Goal: Transaction & Acquisition: Purchase product/service

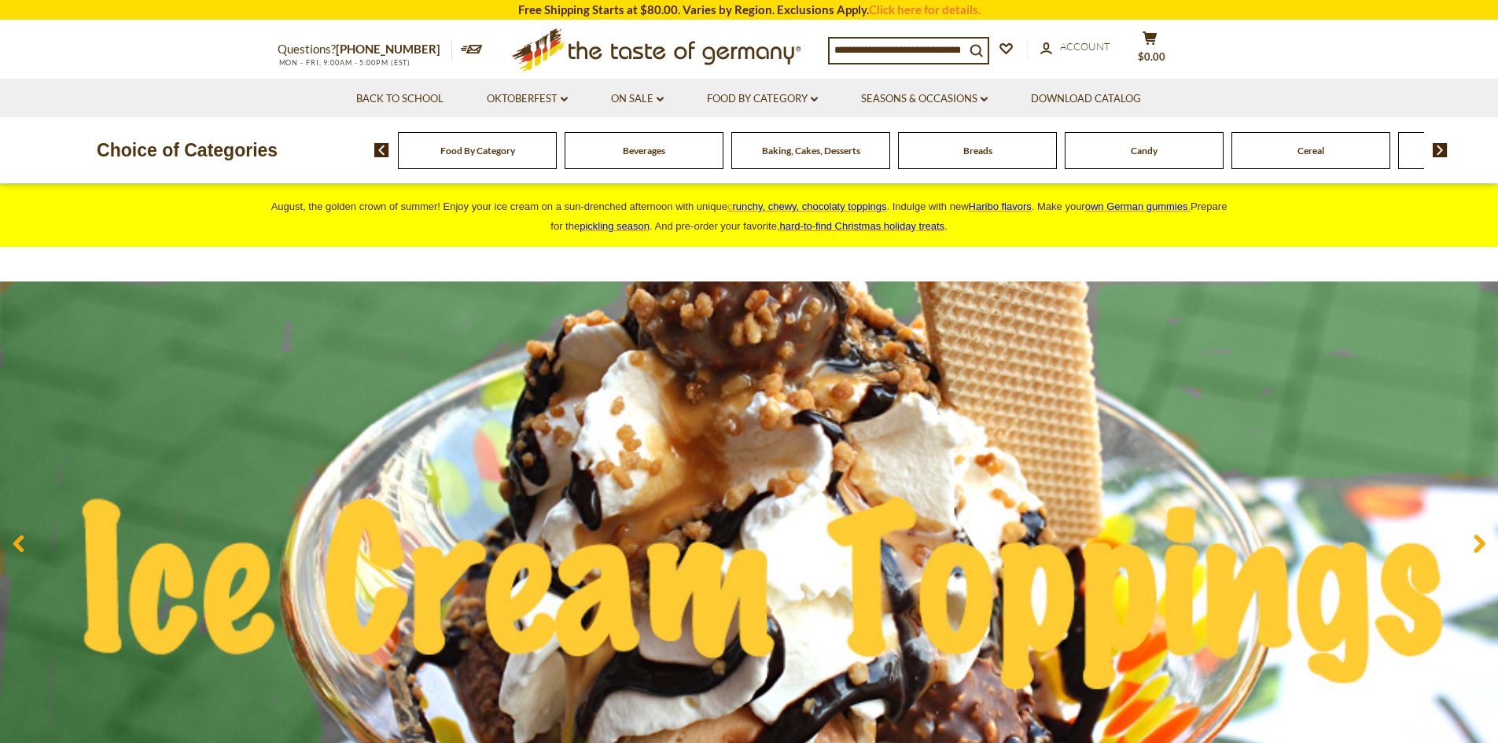
click at [875, 48] on input at bounding box center [896, 50] width 135 height 22
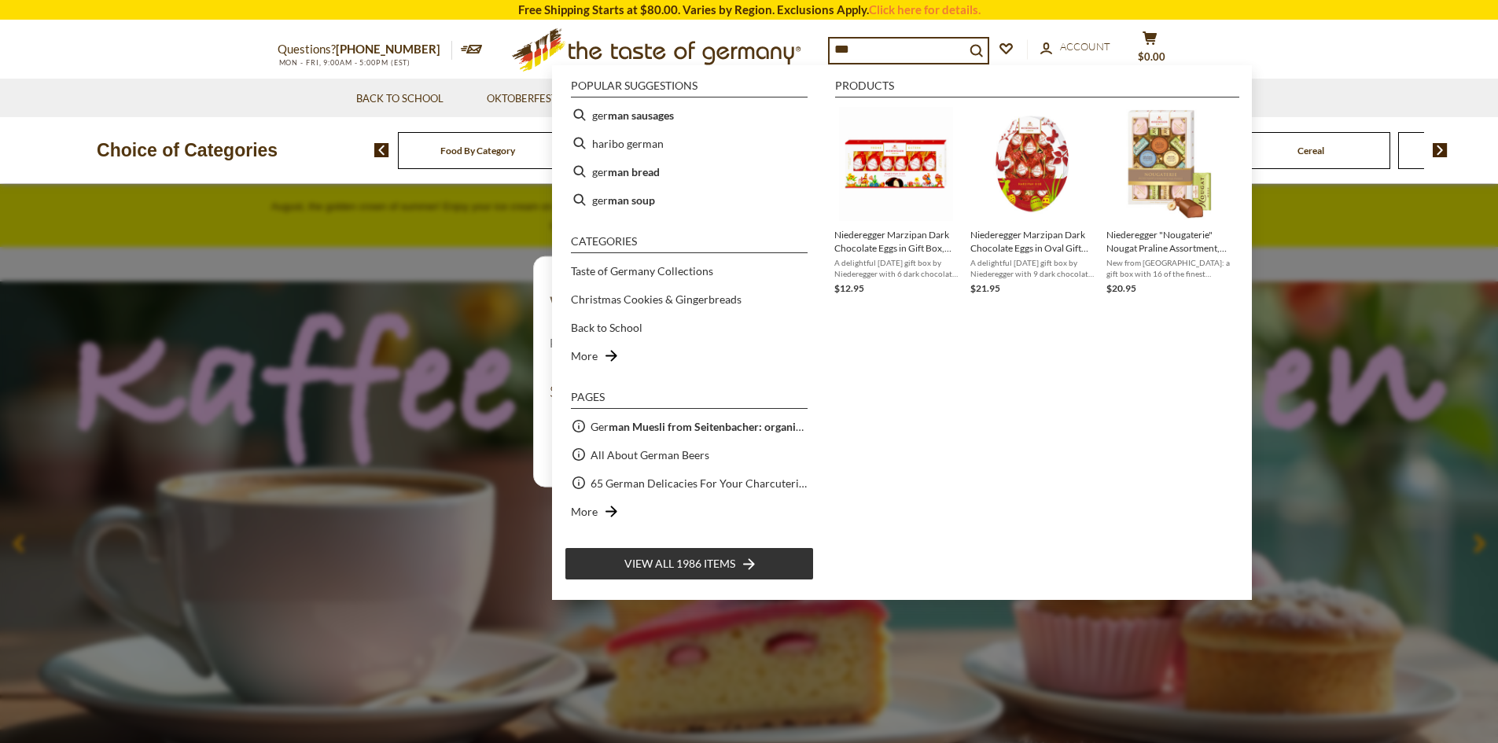
type input "***"
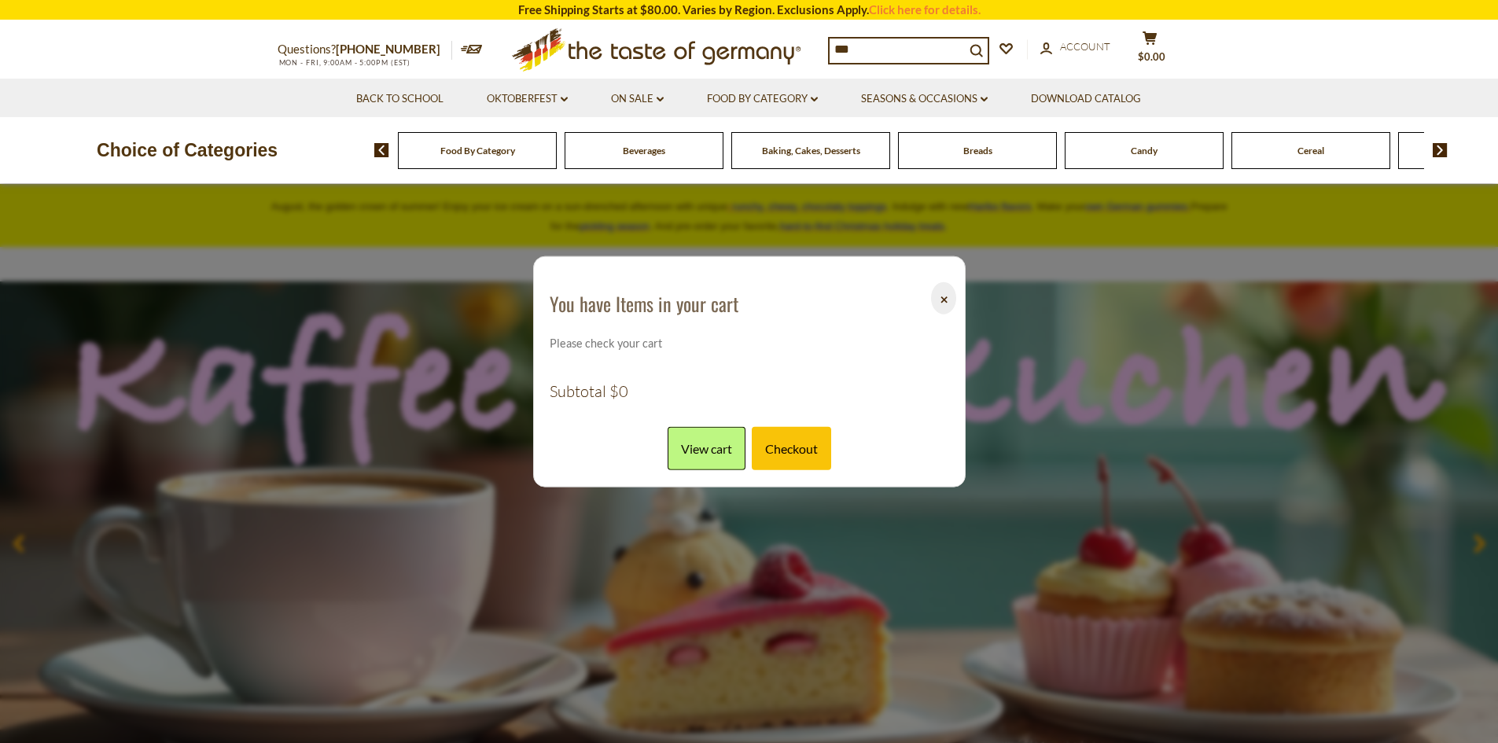
click at [346, 123] on div "Choice of Categories" at bounding box center [187, 150] width 374 height 66
click at [715, 444] on link "View cart" at bounding box center [707, 448] width 78 height 43
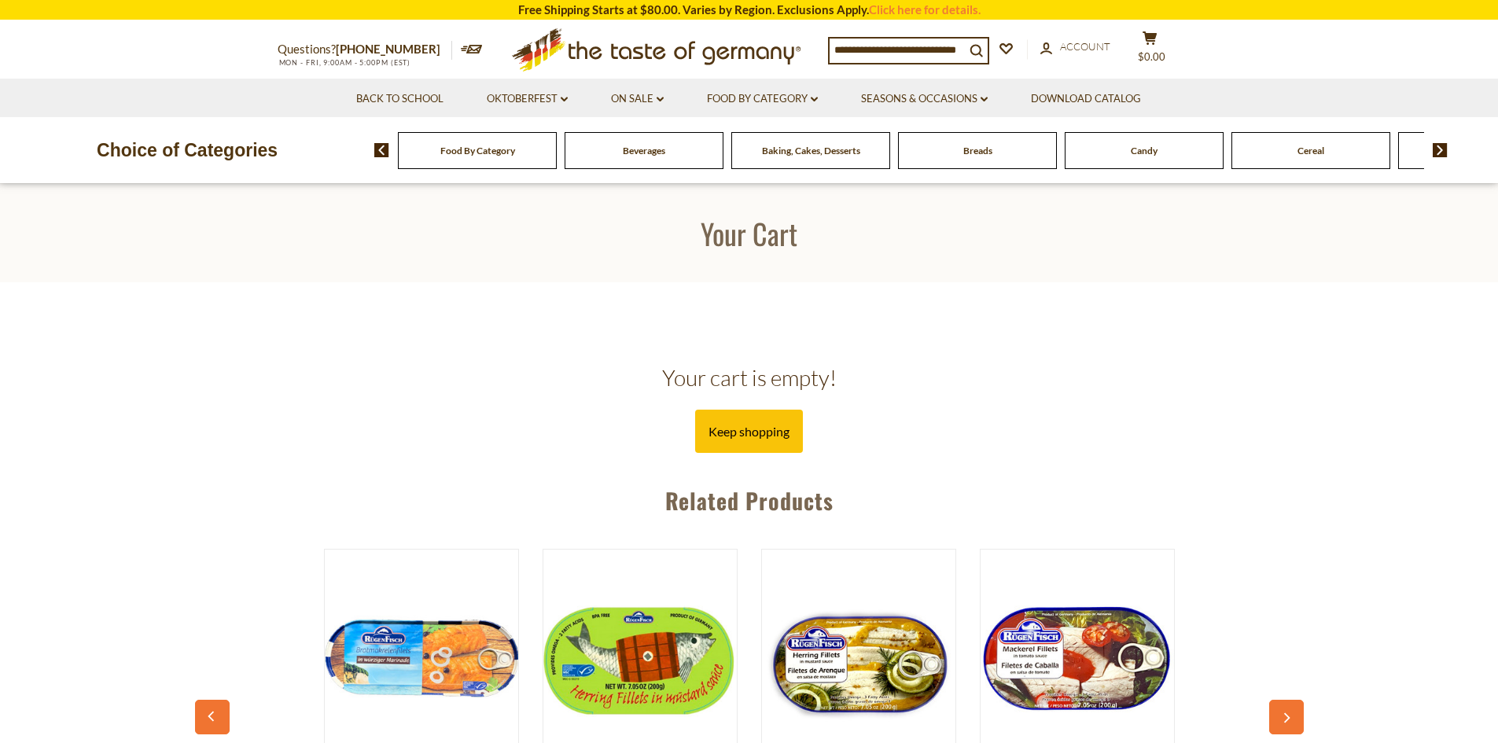
click at [874, 42] on input at bounding box center [896, 50] width 135 height 22
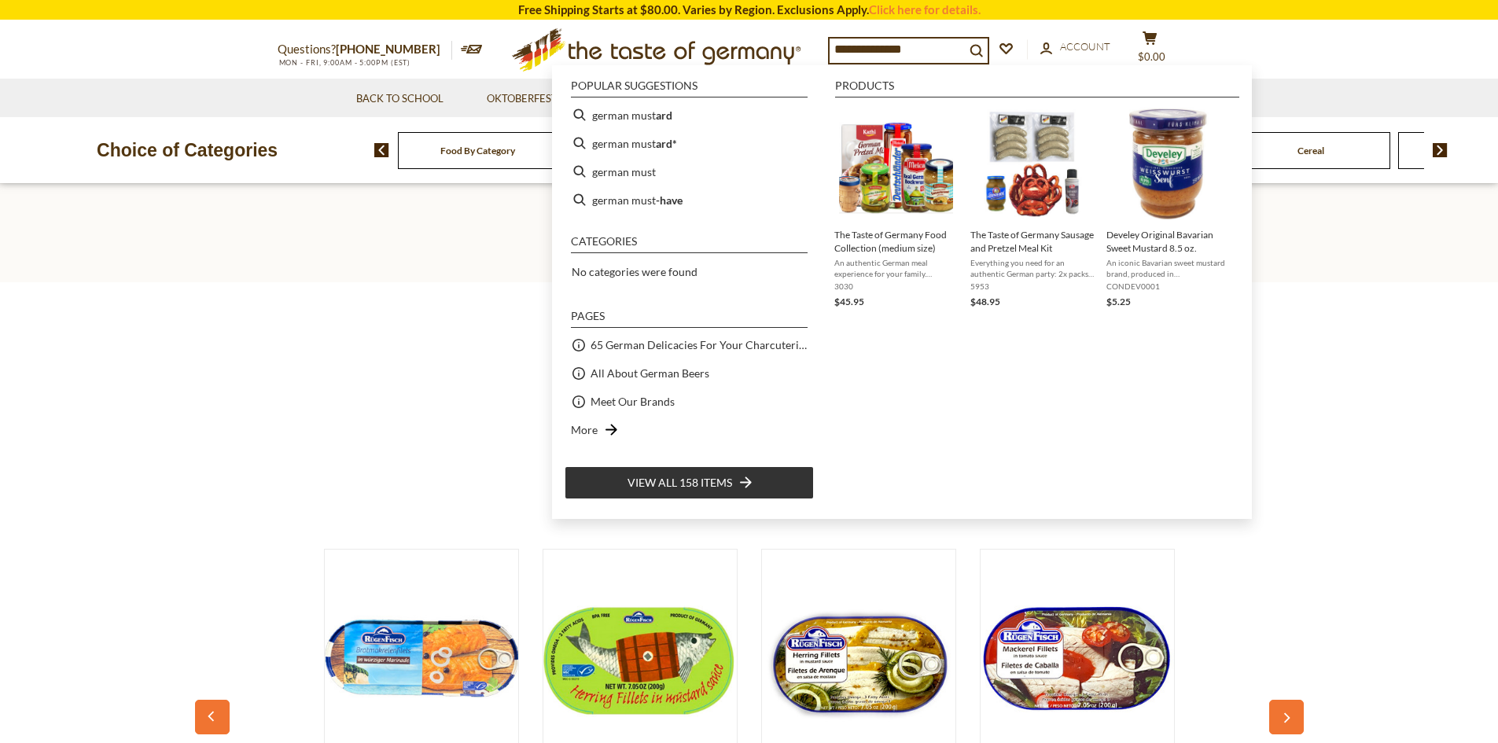
type input "**********"
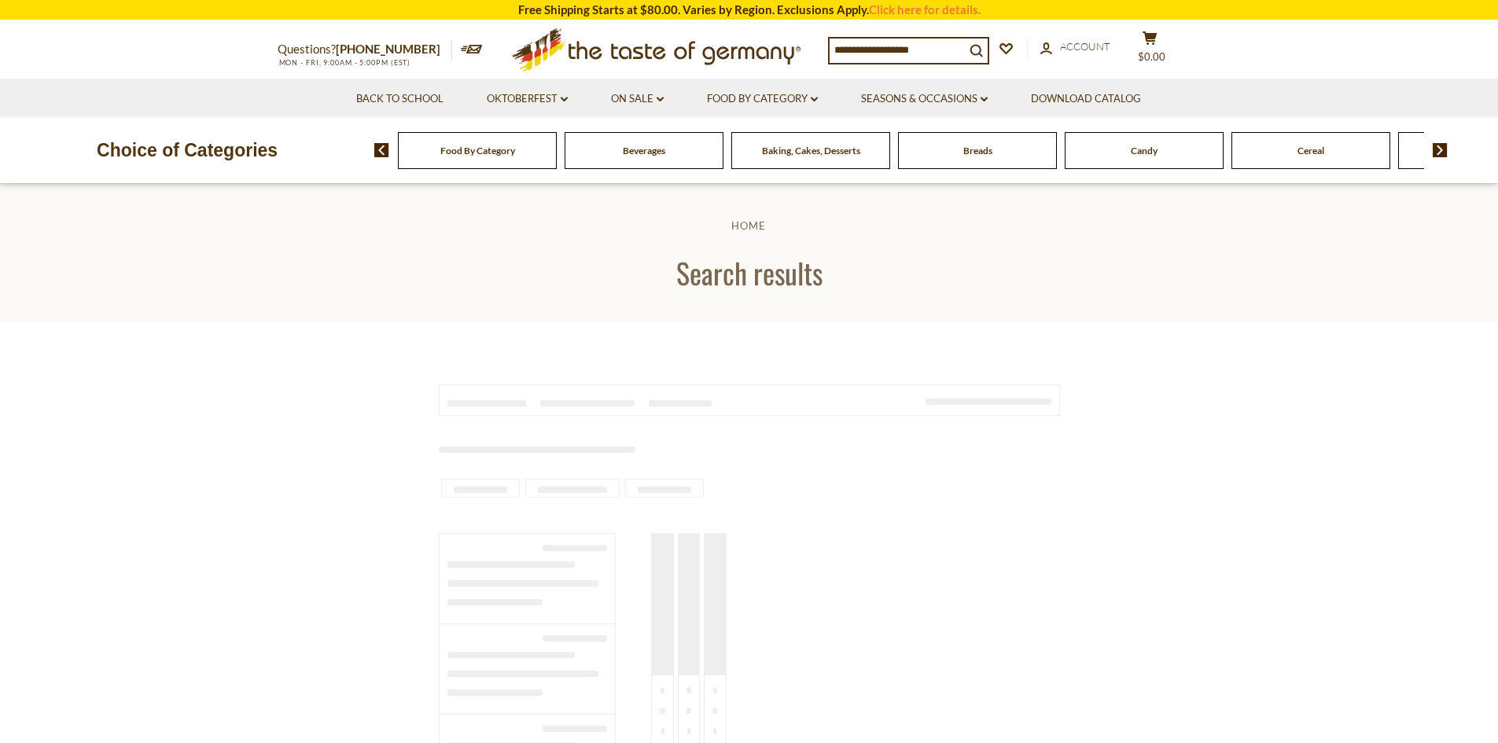
type input "**********"
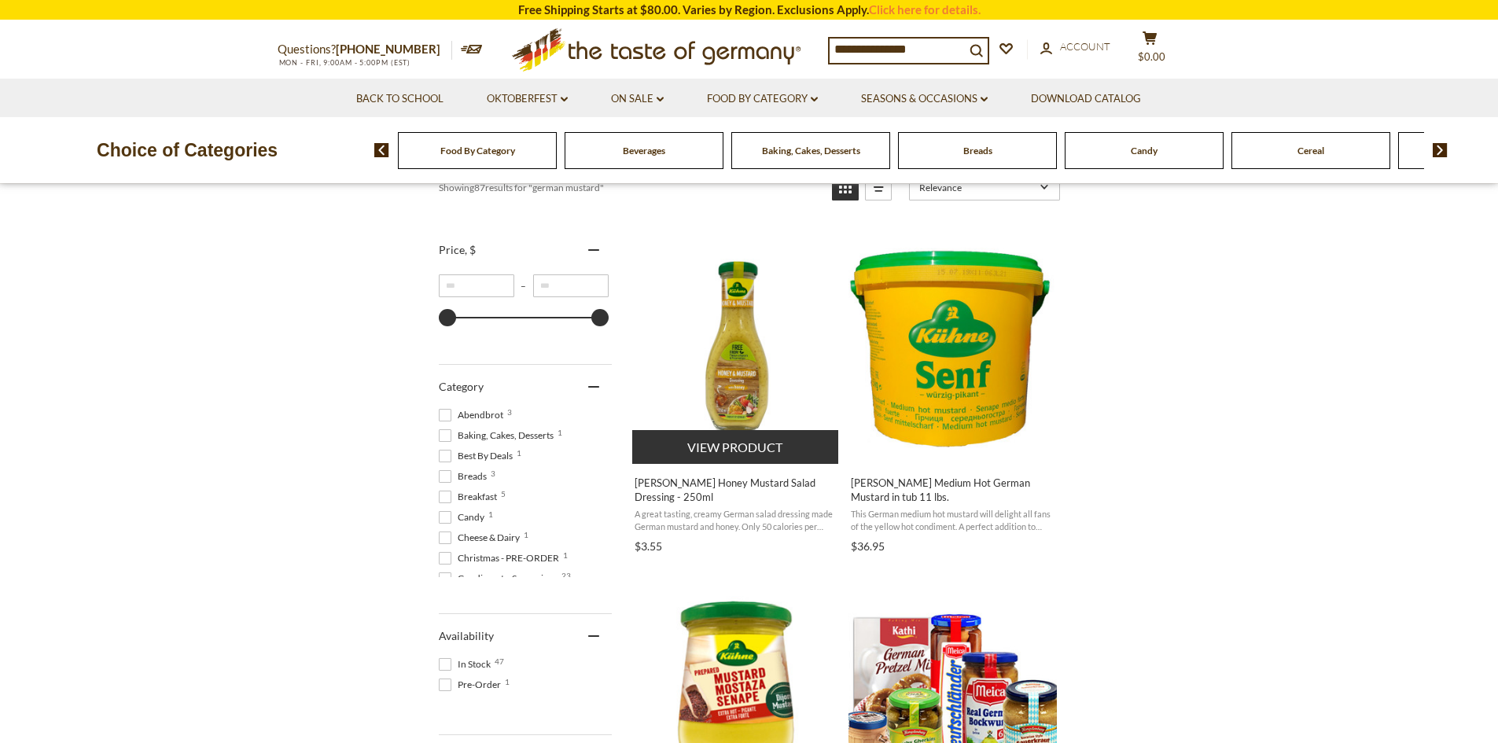
scroll to position [314, 0]
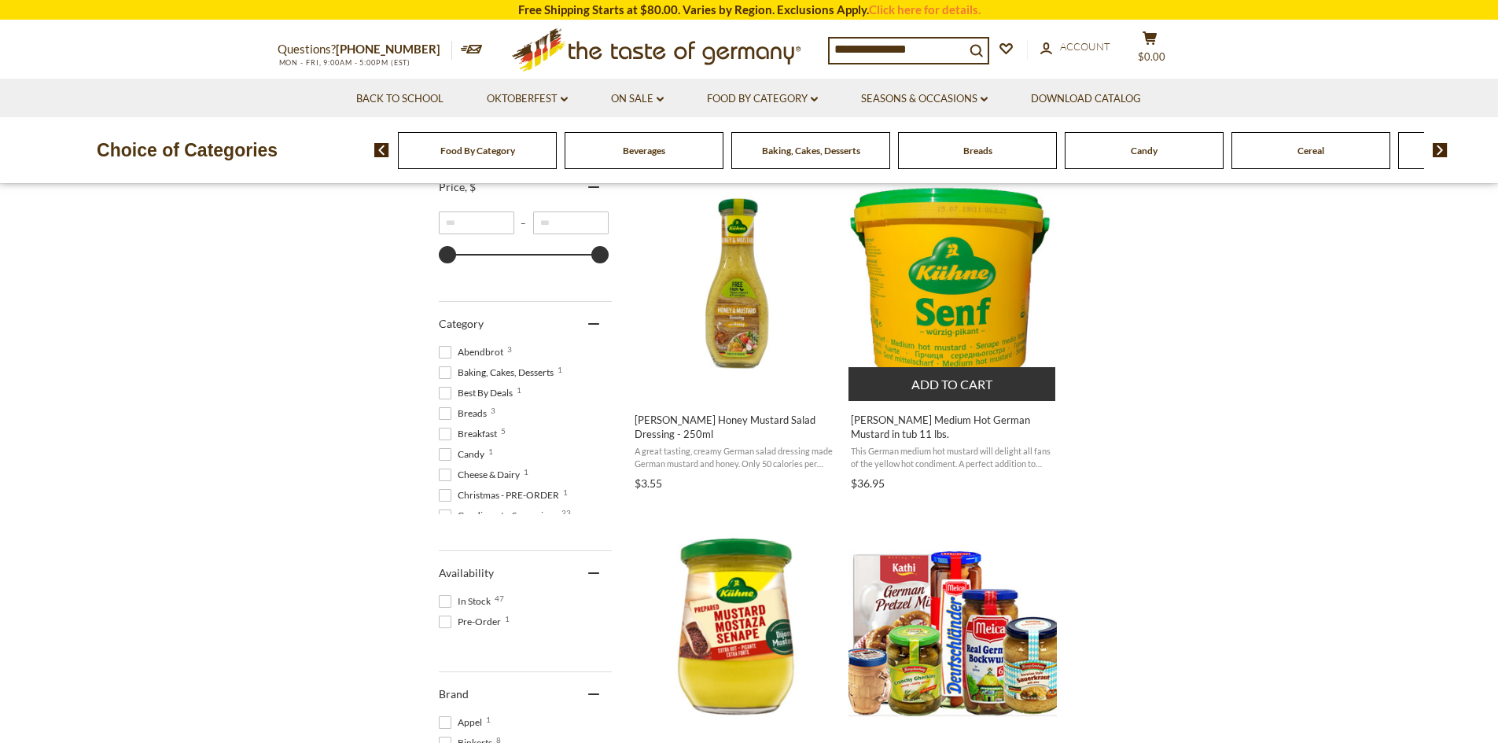
click at [919, 300] on img "Kuehne Medium Hot German Mustard in tub 11 lbs." at bounding box center [952, 283] width 208 height 208
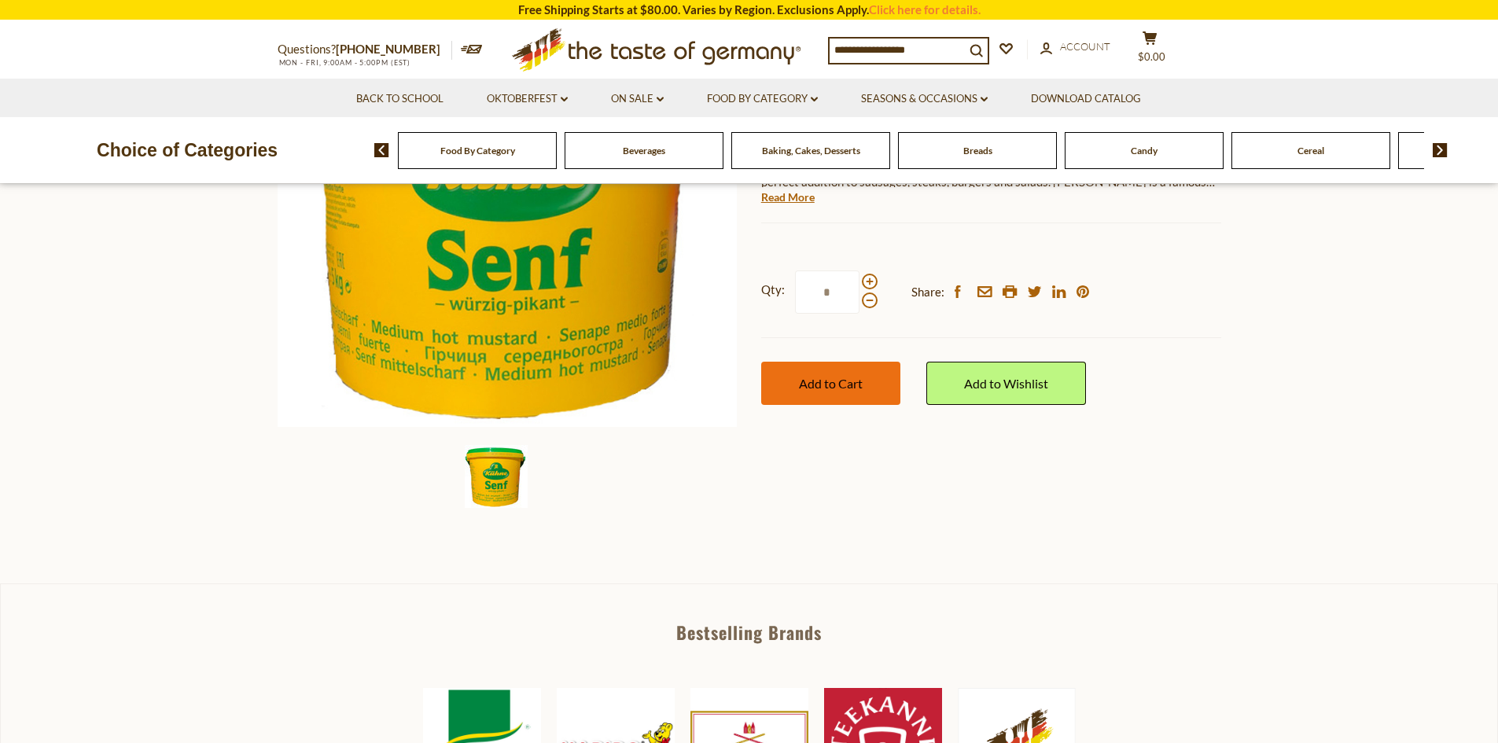
scroll to position [314, 0]
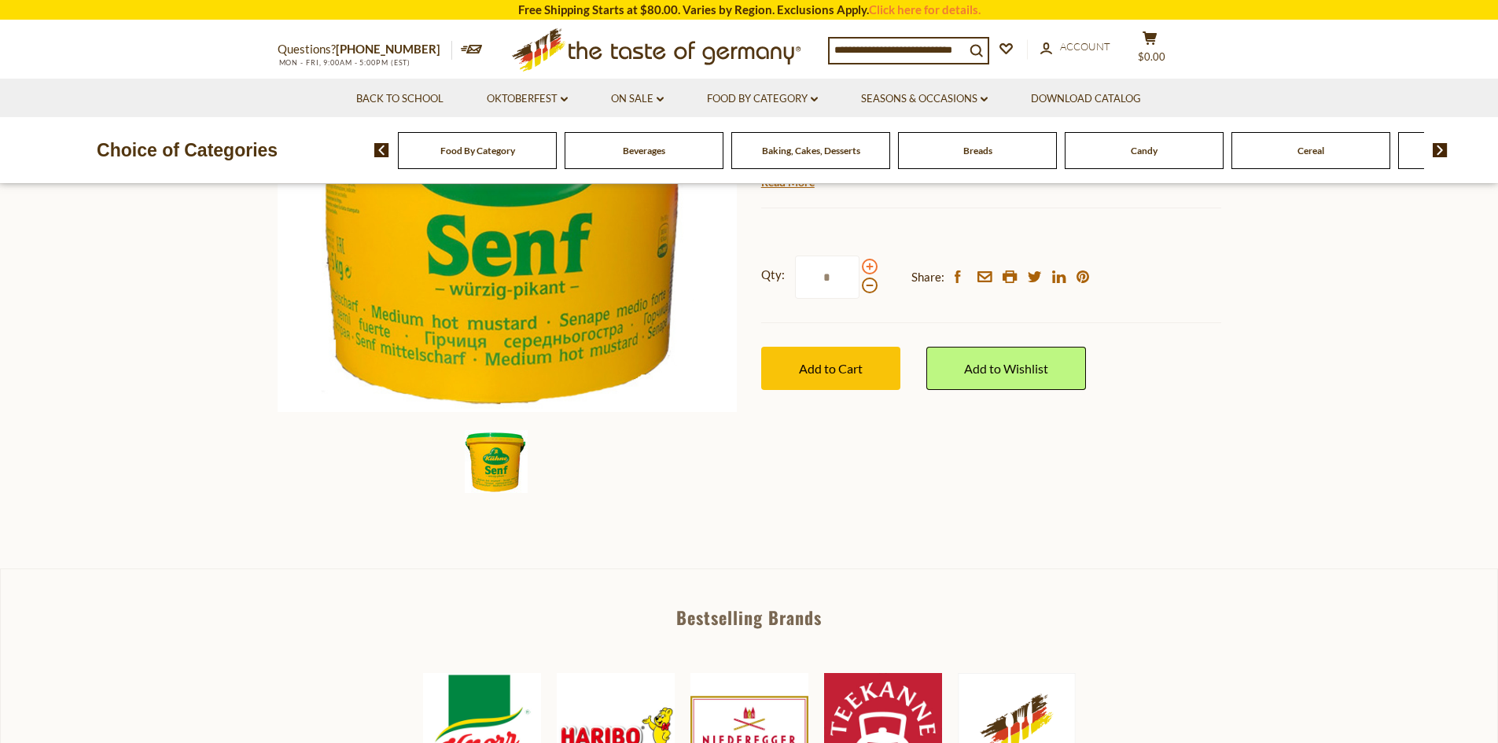
click at [873, 265] on span at bounding box center [870, 267] width 16 height 16
click at [859, 265] on input "*" at bounding box center [827, 277] width 64 height 43
click at [870, 369] on button "Add to Cart" at bounding box center [830, 368] width 139 height 43
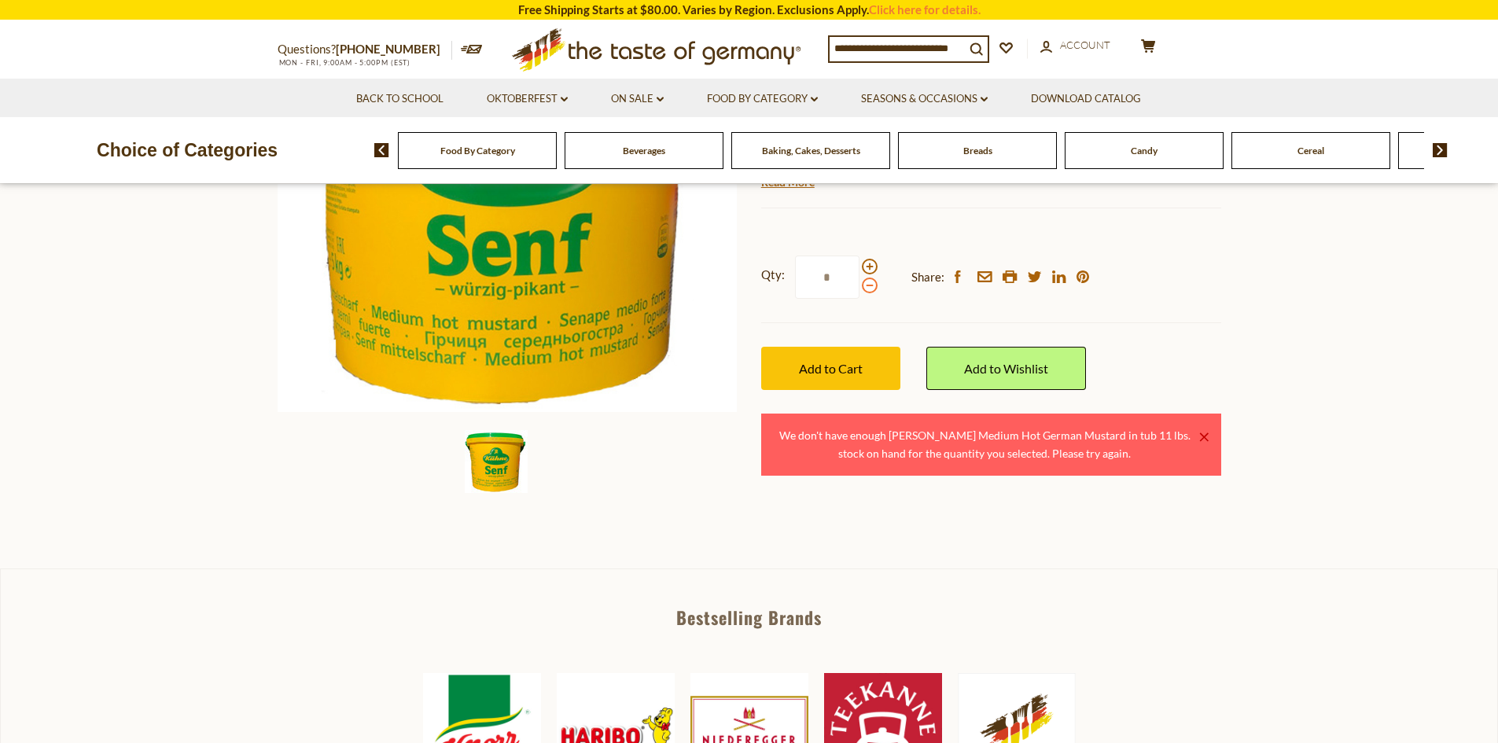
click at [867, 292] on span at bounding box center [870, 286] width 16 height 16
click at [859, 292] on input "*" at bounding box center [827, 277] width 64 height 43
type input "*"
click at [855, 370] on span "Add to Cart" at bounding box center [831, 368] width 64 height 15
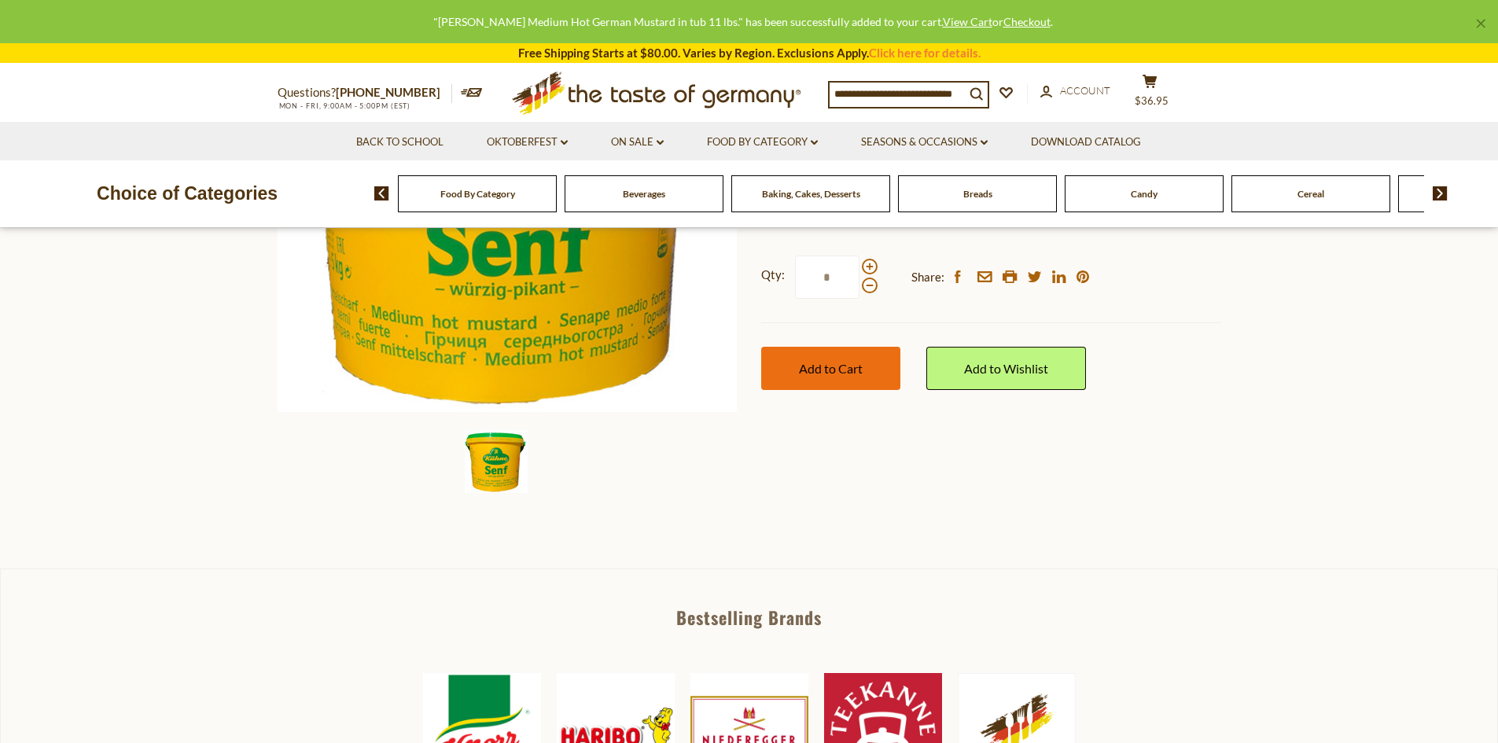
click at [819, 369] on span "Add to Cart" at bounding box center [831, 368] width 64 height 15
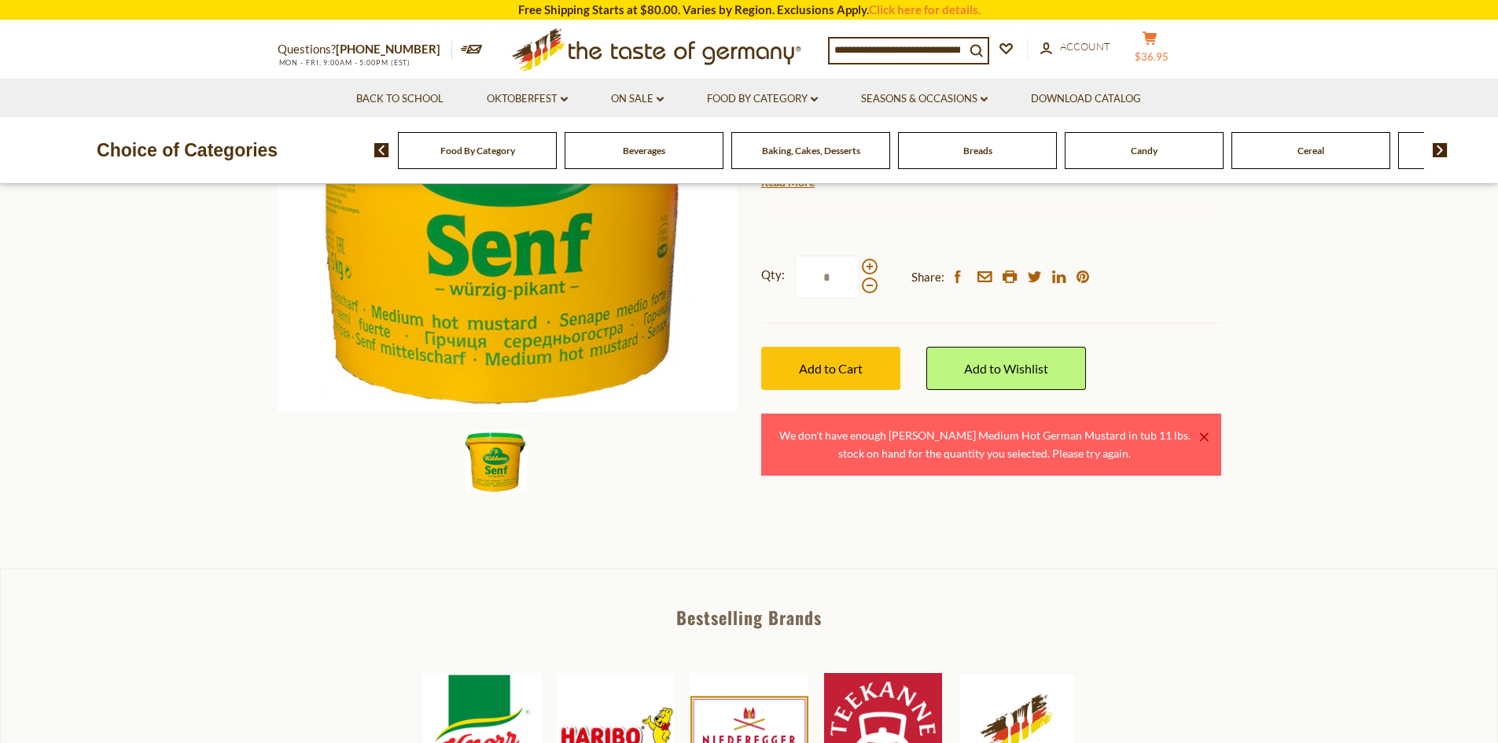
click at [1171, 39] on button "cart $36.95" at bounding box center [1150, 50] width 47 height 39
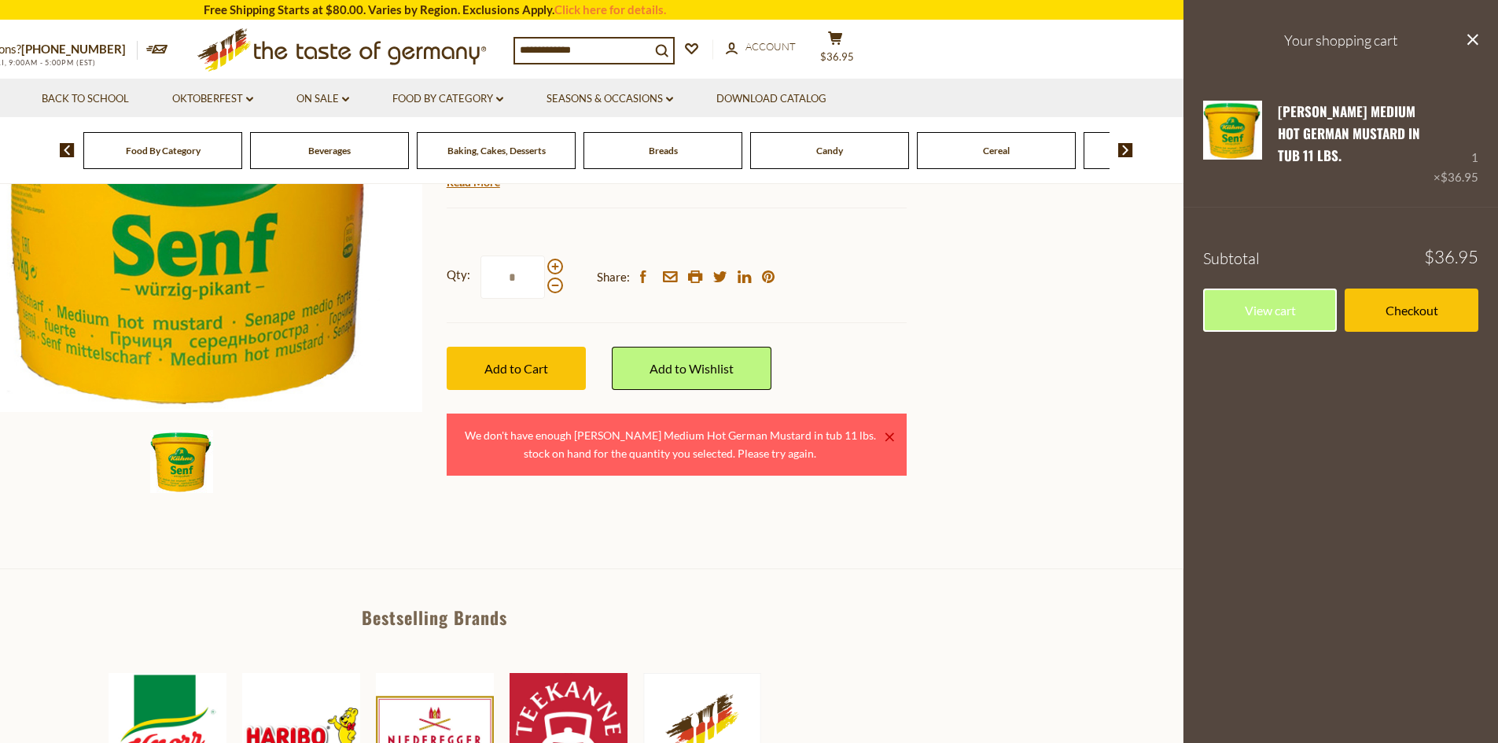
click at [1024, 296] on section "Home Food By Category Wholesale & Restaurants Wholesale Kuehne Medium Hot Germa…" at bounding box center [435, 218] width 1498 height 699
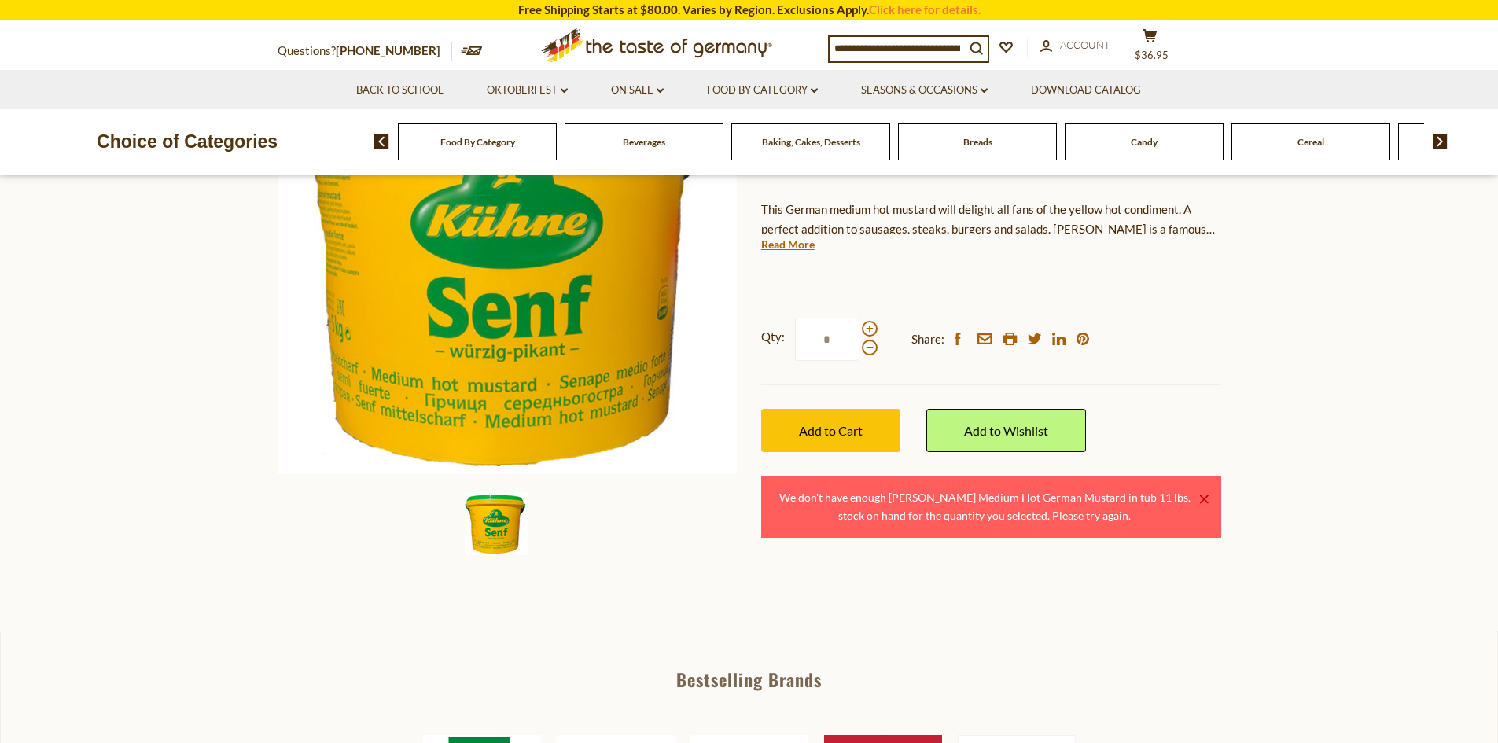
scroll to position [236, 0]
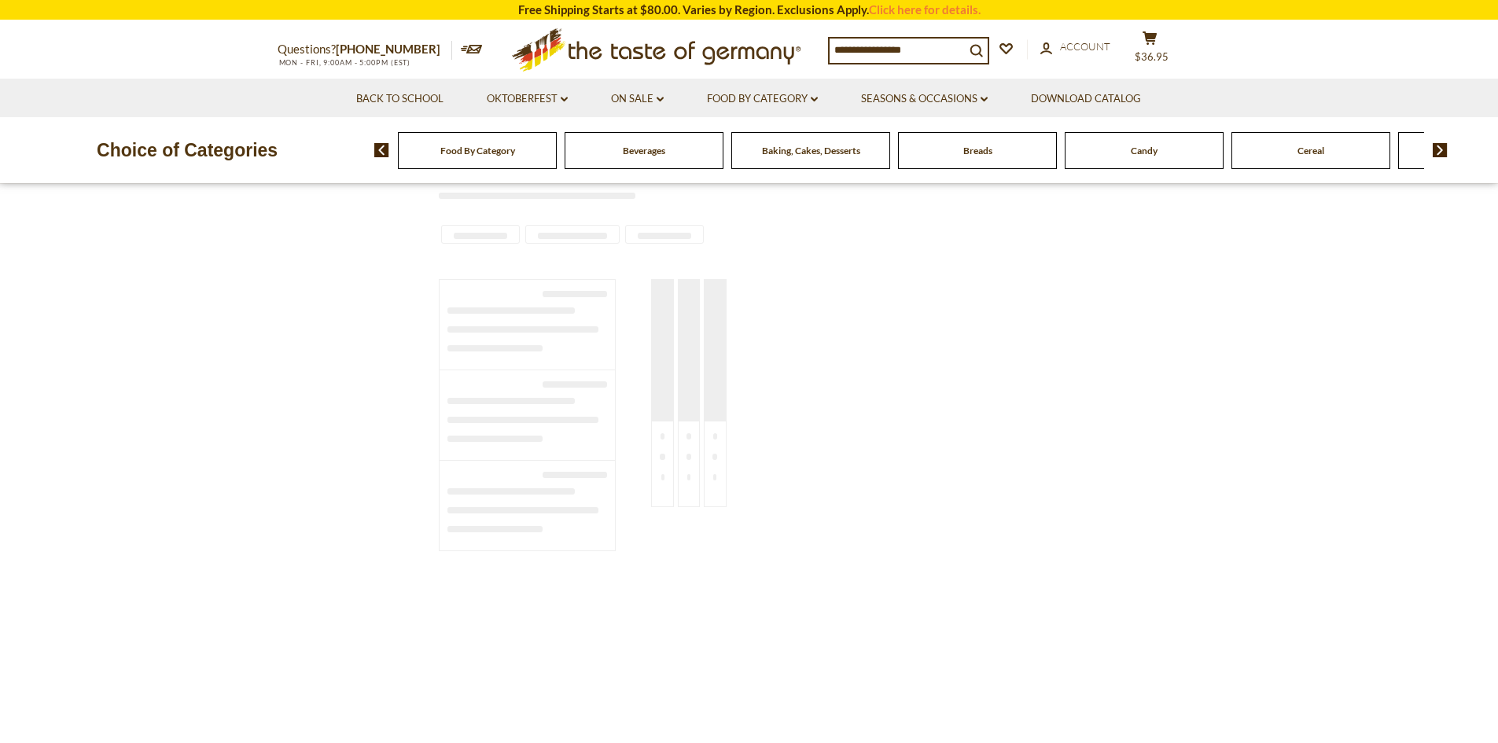
type input "**********"
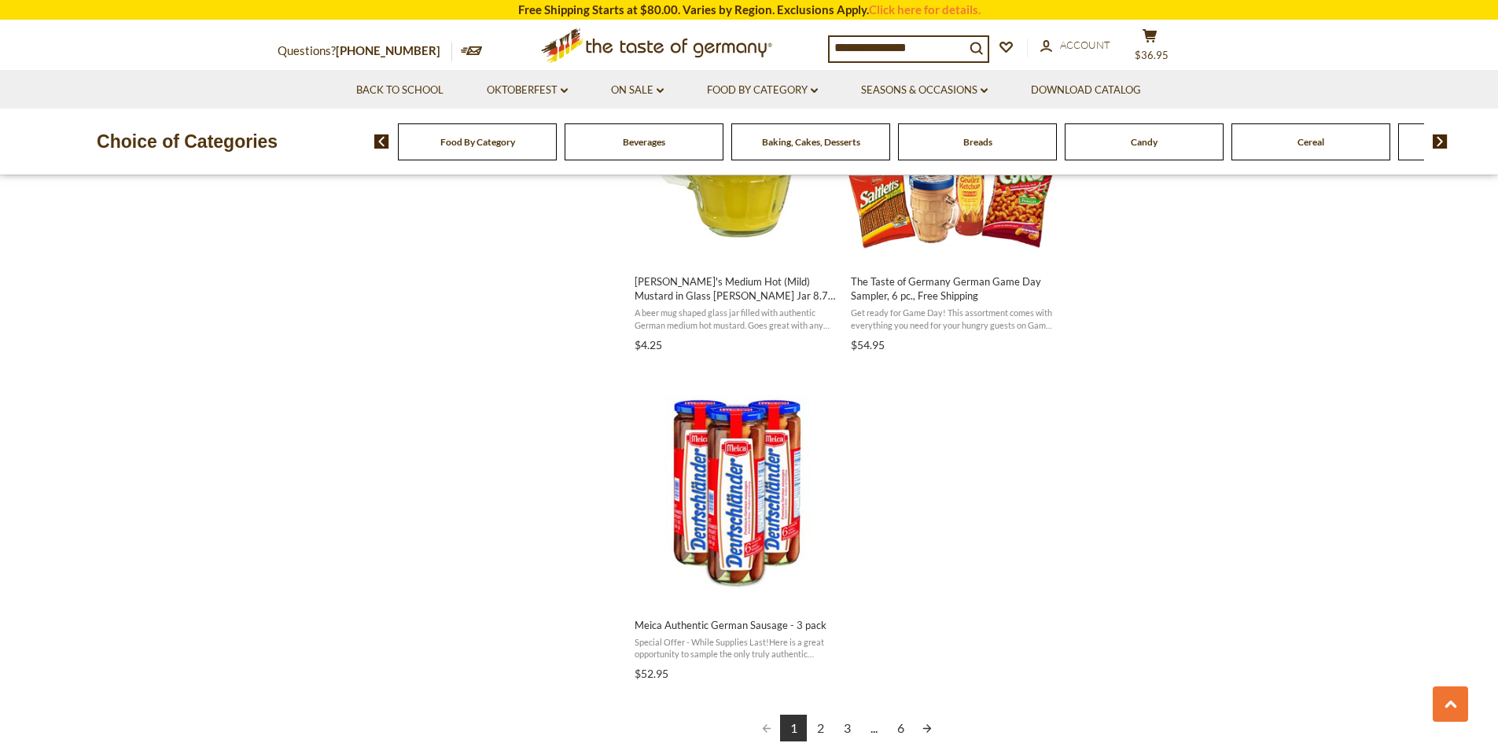
scroll to position [2516, 0]
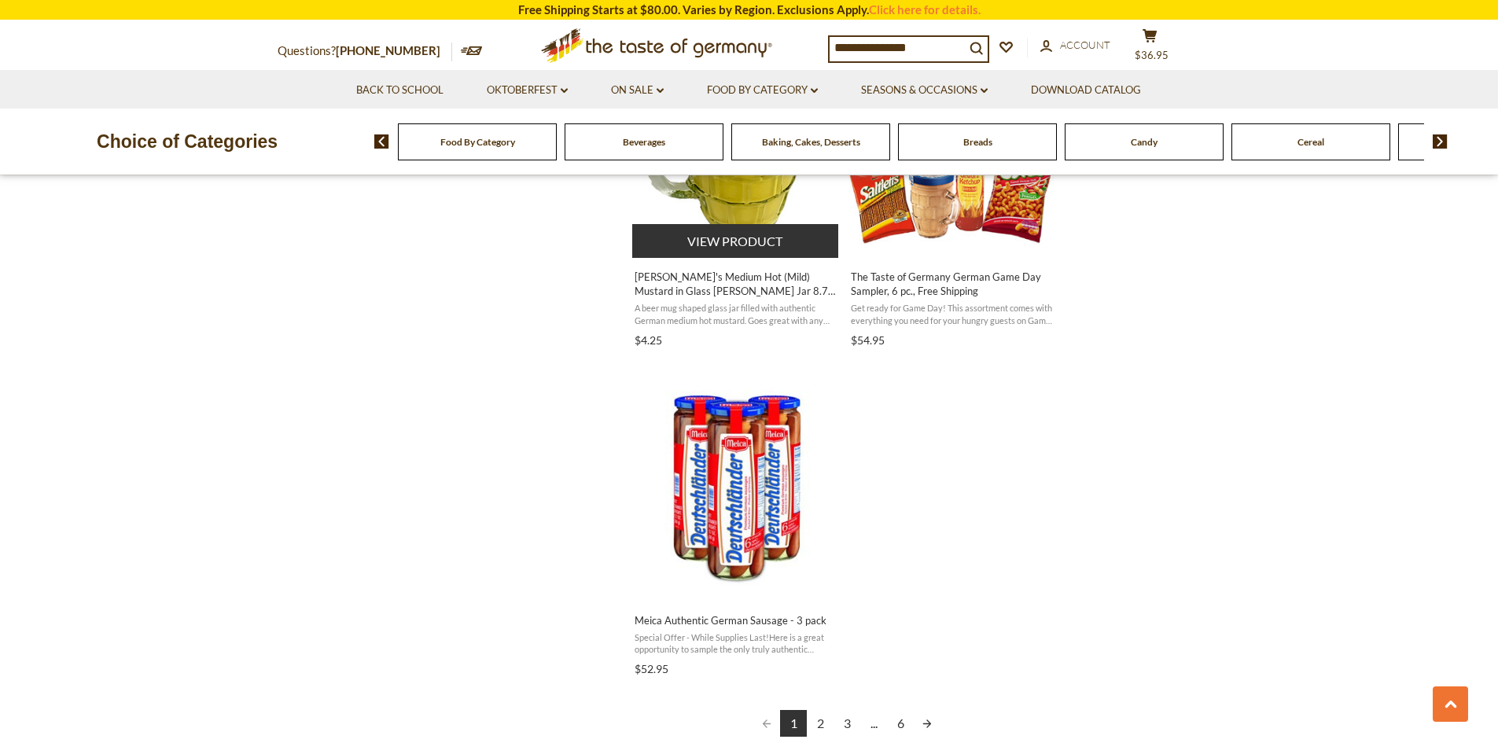
click at [723, 295] on span "[PERSON_NAME]'s Medium Hot (Mild) Mustard in Glass [PERSON_NAME] Jar 8.7 oz." at bounding box center [736, 284] width 204 height 28
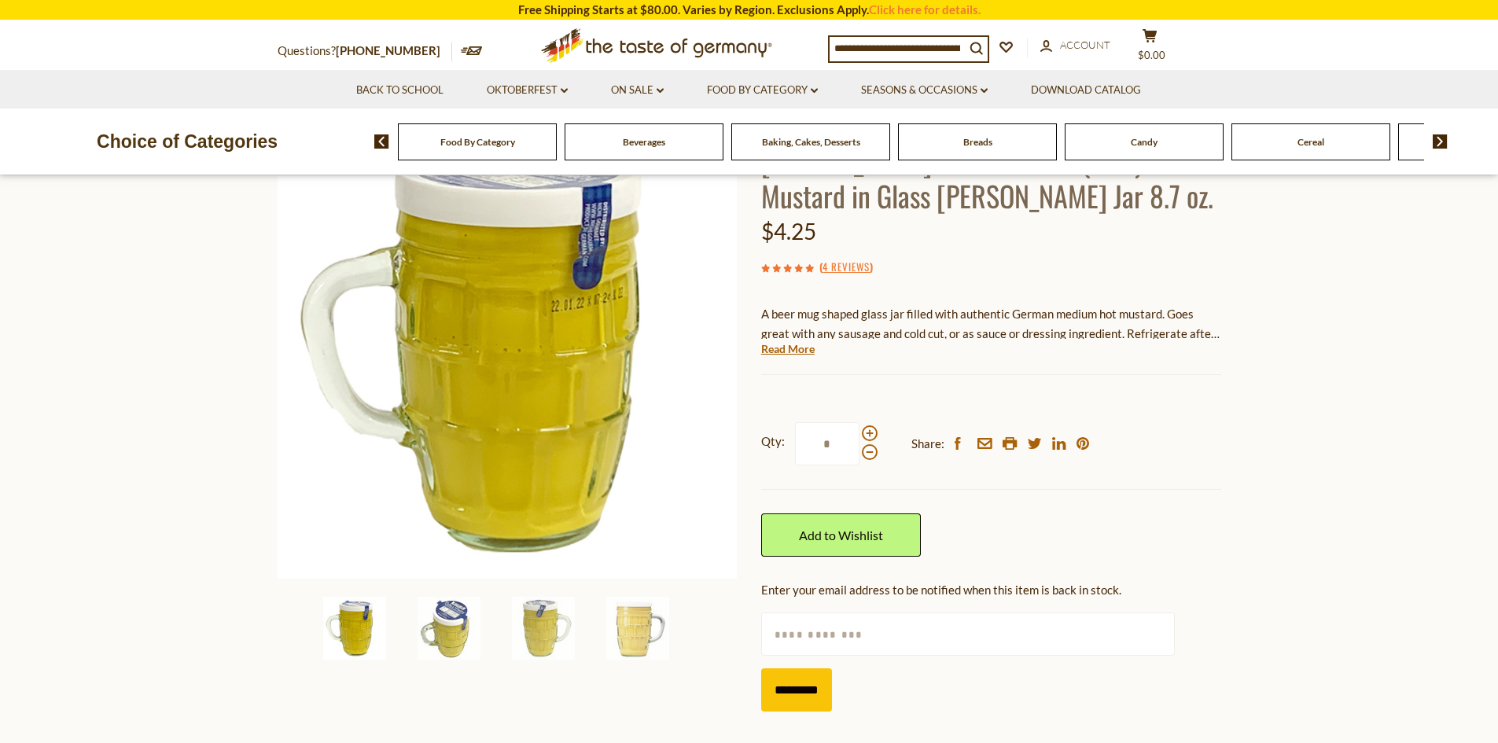
scroll to position [157, 0]
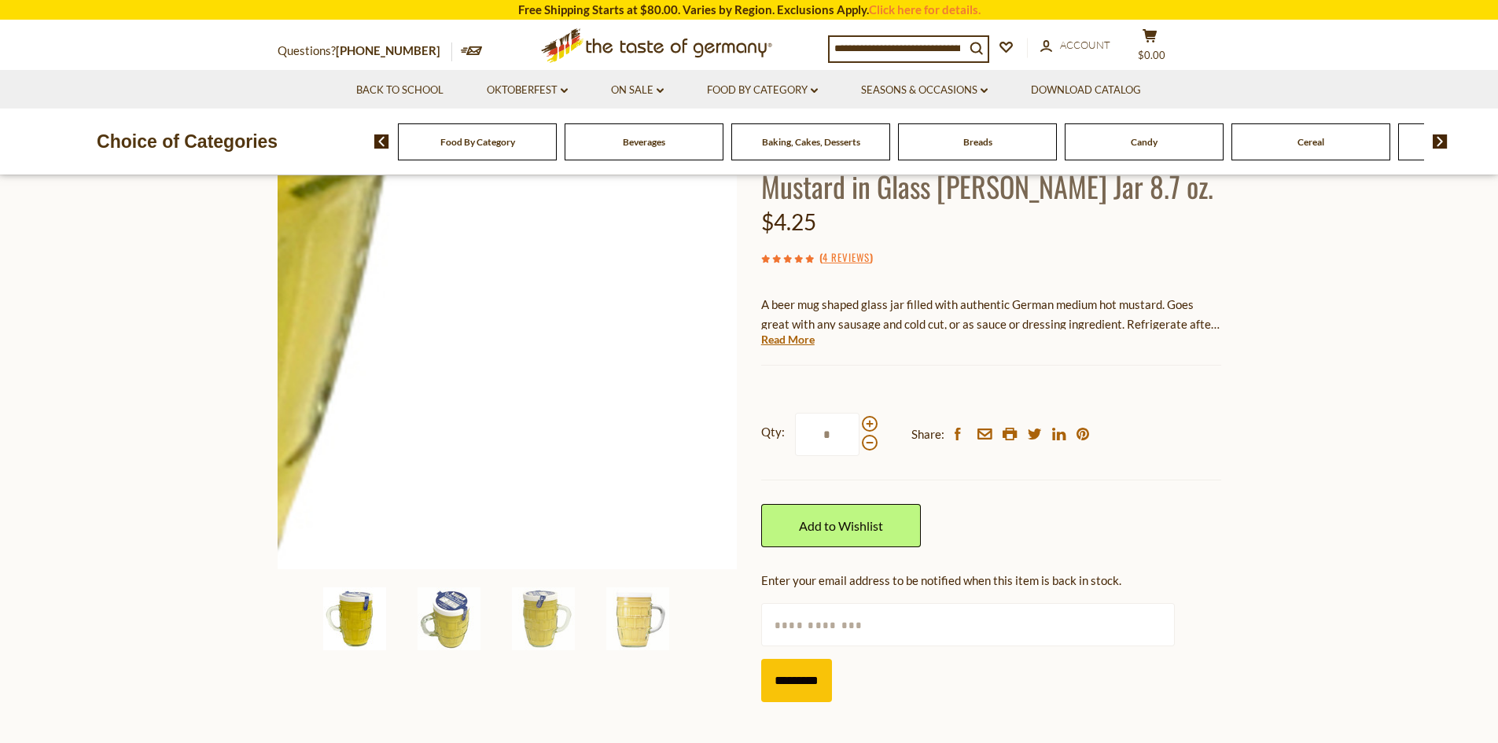
drag, startPoint x: 838, startPoint y: 437, endPoint x: 728, endPoint y: 437, distance: 110.1
click at [728, 437] on div "Home Oktoberfest Oktoberfest Foods Erika's Medium Hot (Mild) Mustard in Glass S…" at bounding box center [749, 386] width 967 height 656
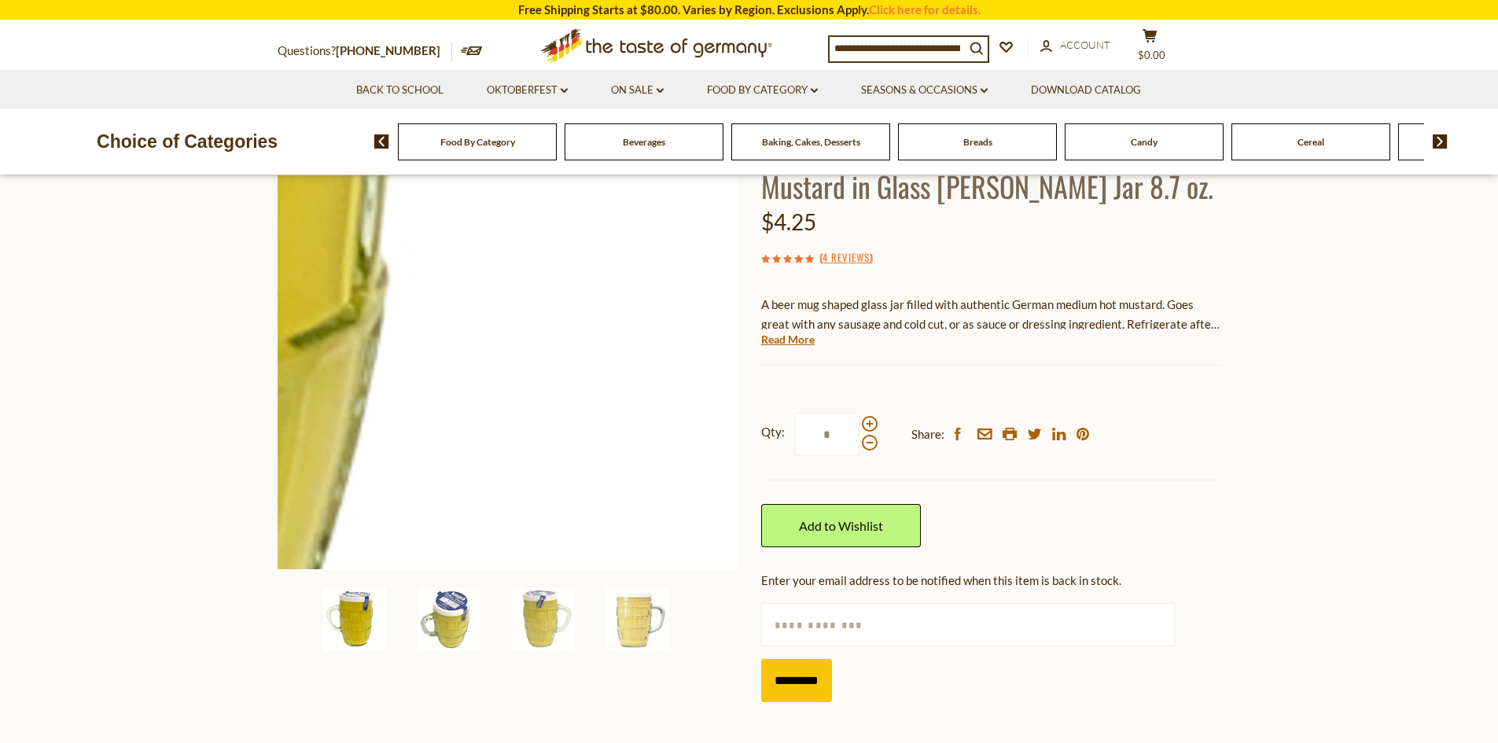
type input "**"
